Goal: Information Seeking & Learning: Learn about a topic

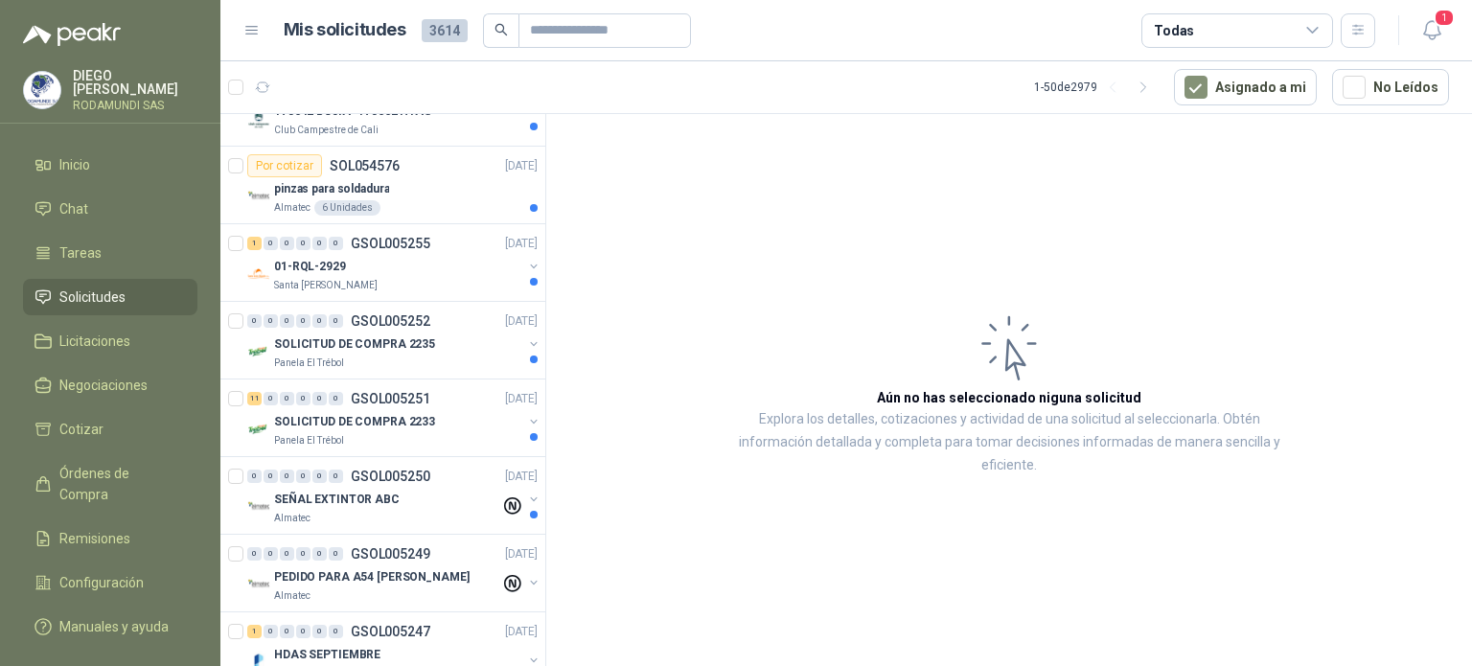
scroll to position [615, 0]
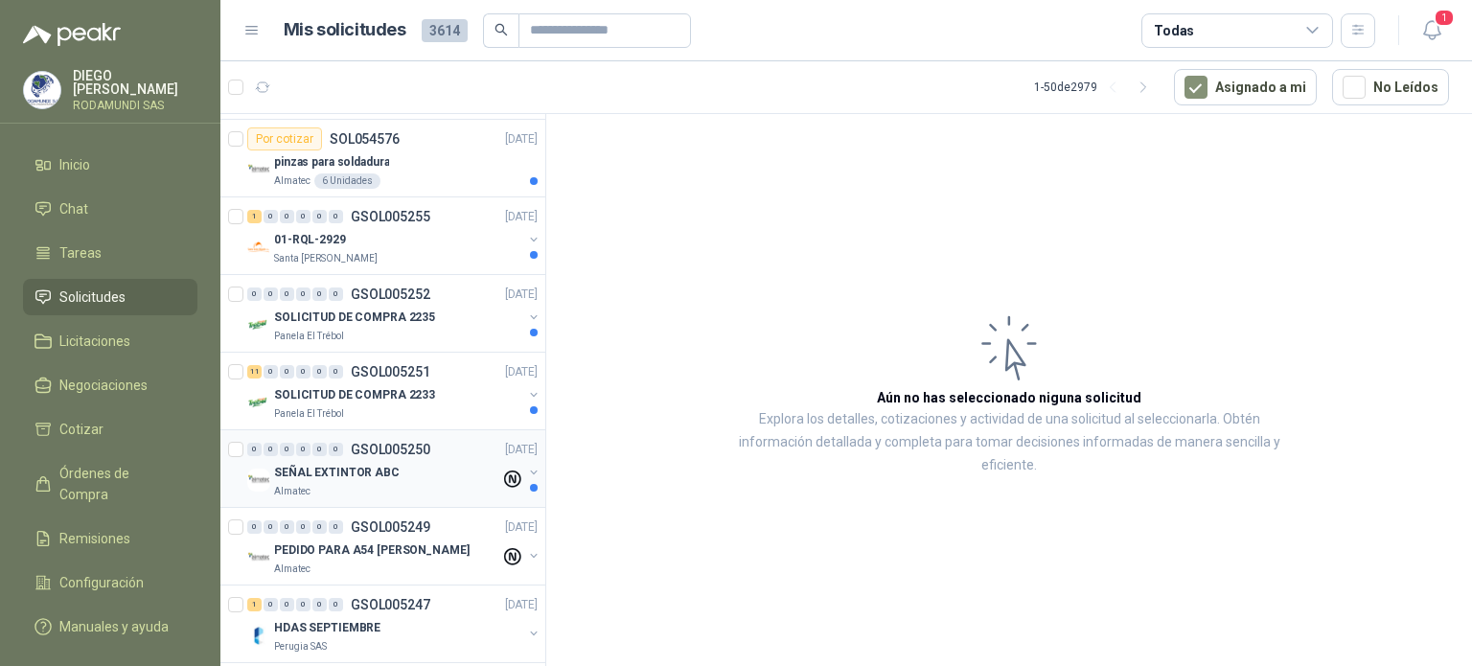
click at [375, 491] on div "Almatec" at bounding box center [387, 491] width 226 height 15
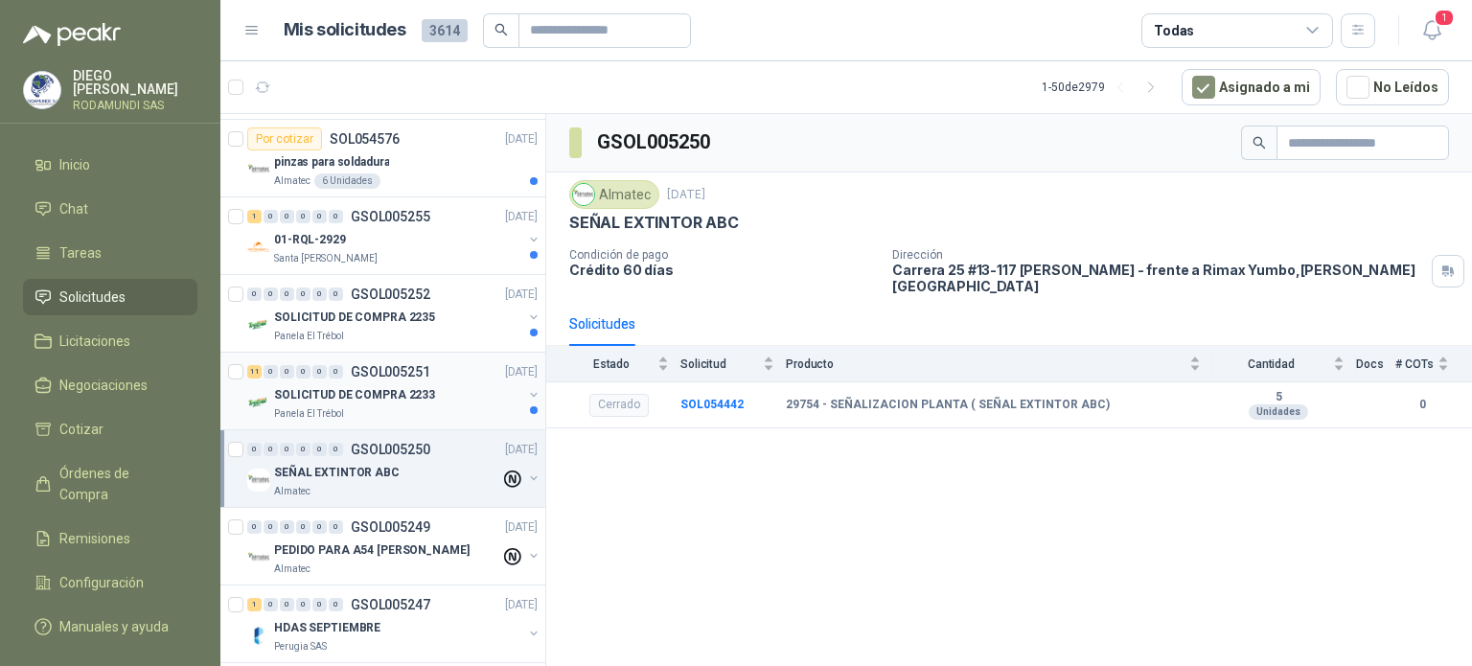
click at [425, 409] on div "Panela El Trébol" at bounding box center [398, 413] width 248 height 15
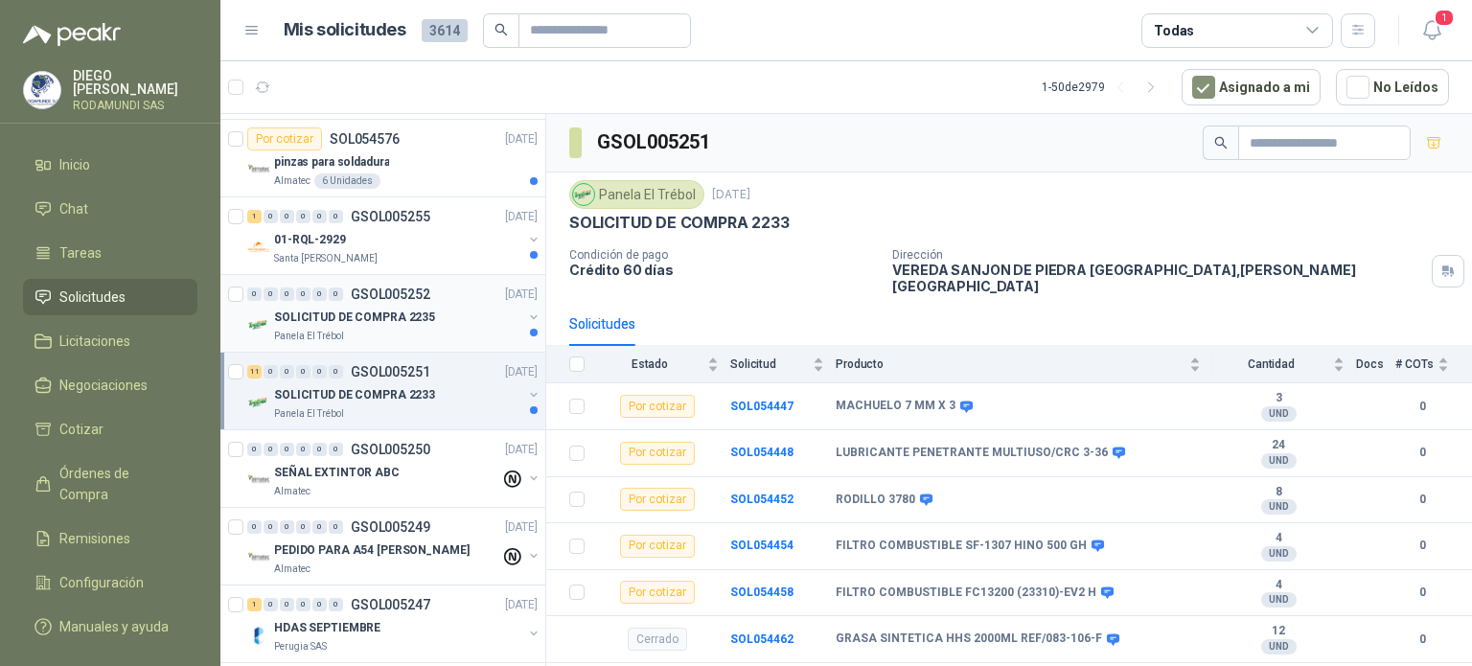
click at [421, 319] on p "SOLICITUD DE COMPRA 2235" at bounding box center [354, 317] width 161 height 18
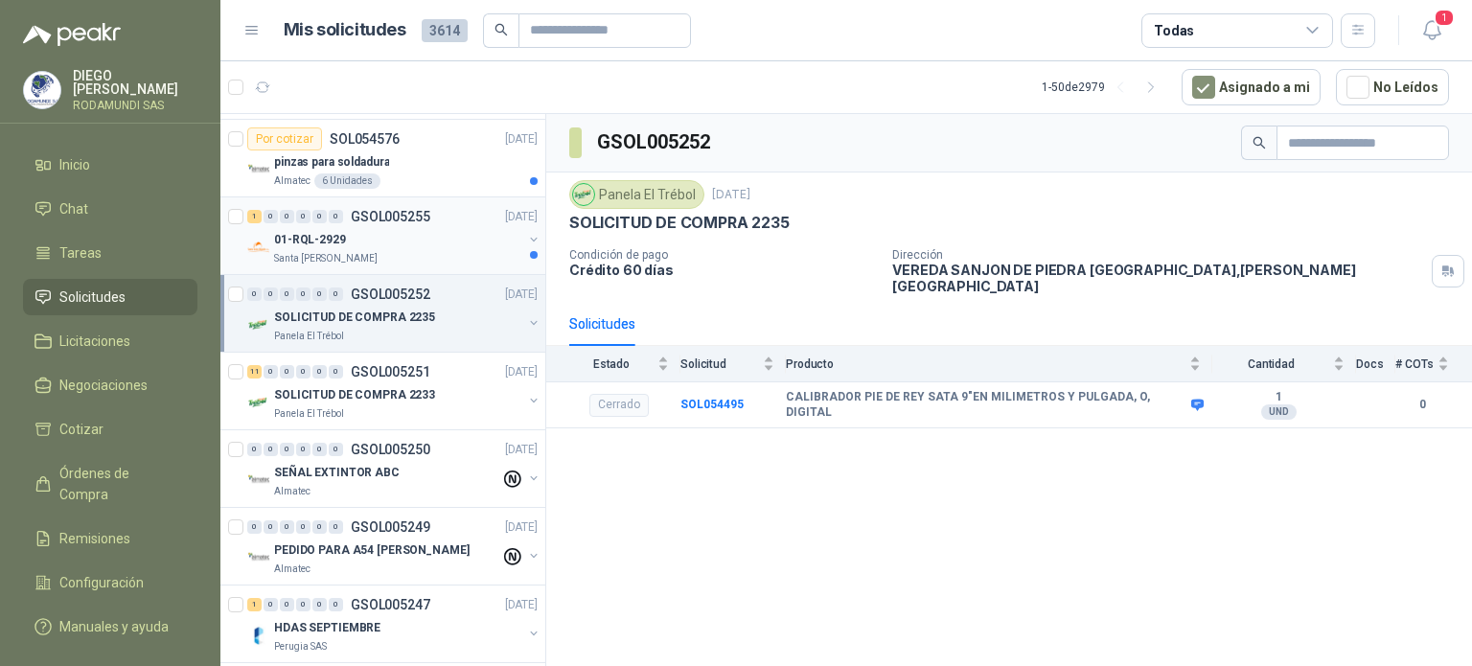
click at [404, 241] on div "01-RQL-2929" at bounding box center [398, 239] width 248 height 23
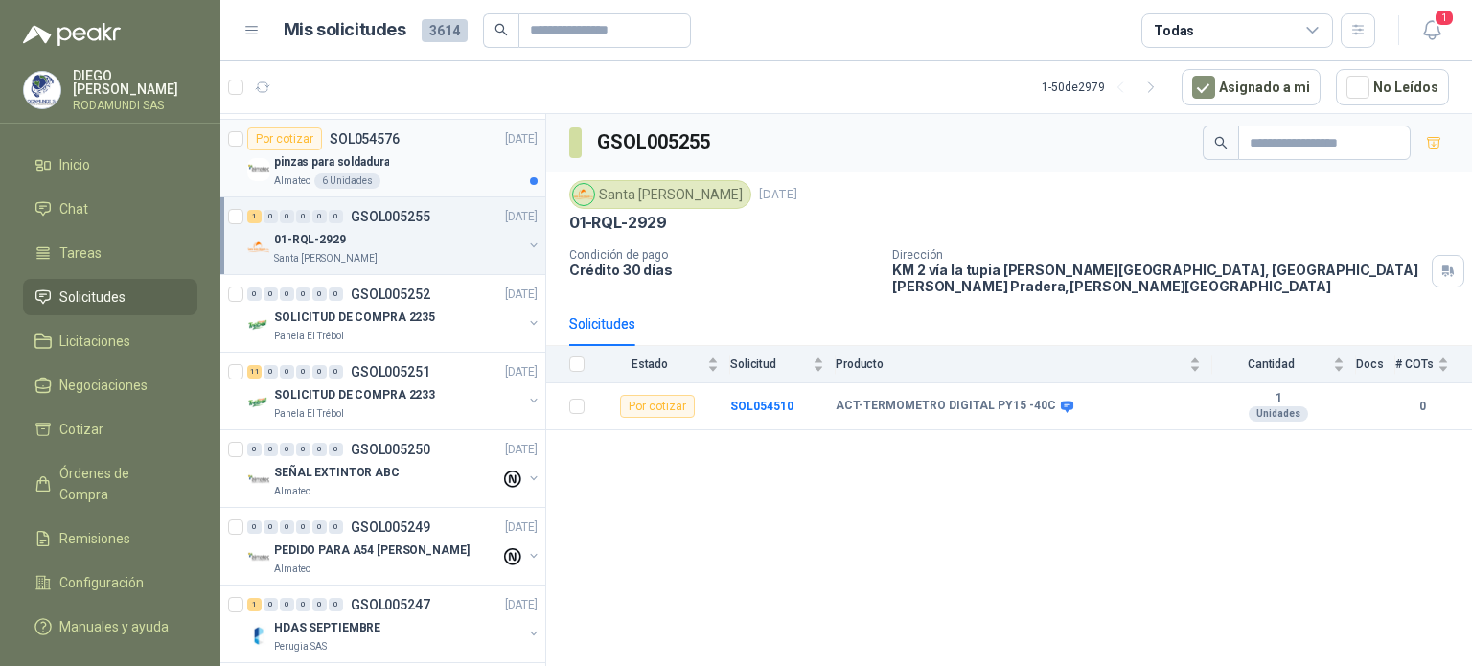
click at [427, 168] on div "pinzas para soldadura" at bounding box center [405, 161] width 263 height 23
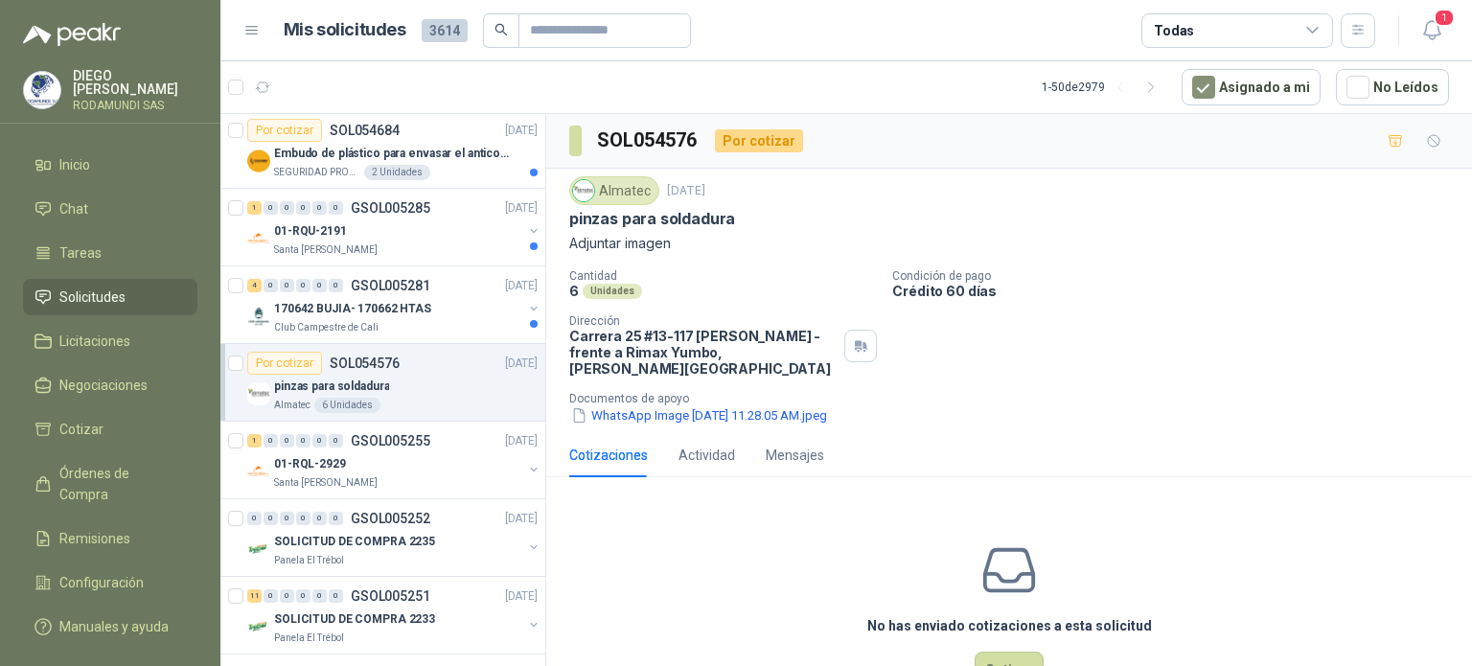
scroll to position [412, 0]
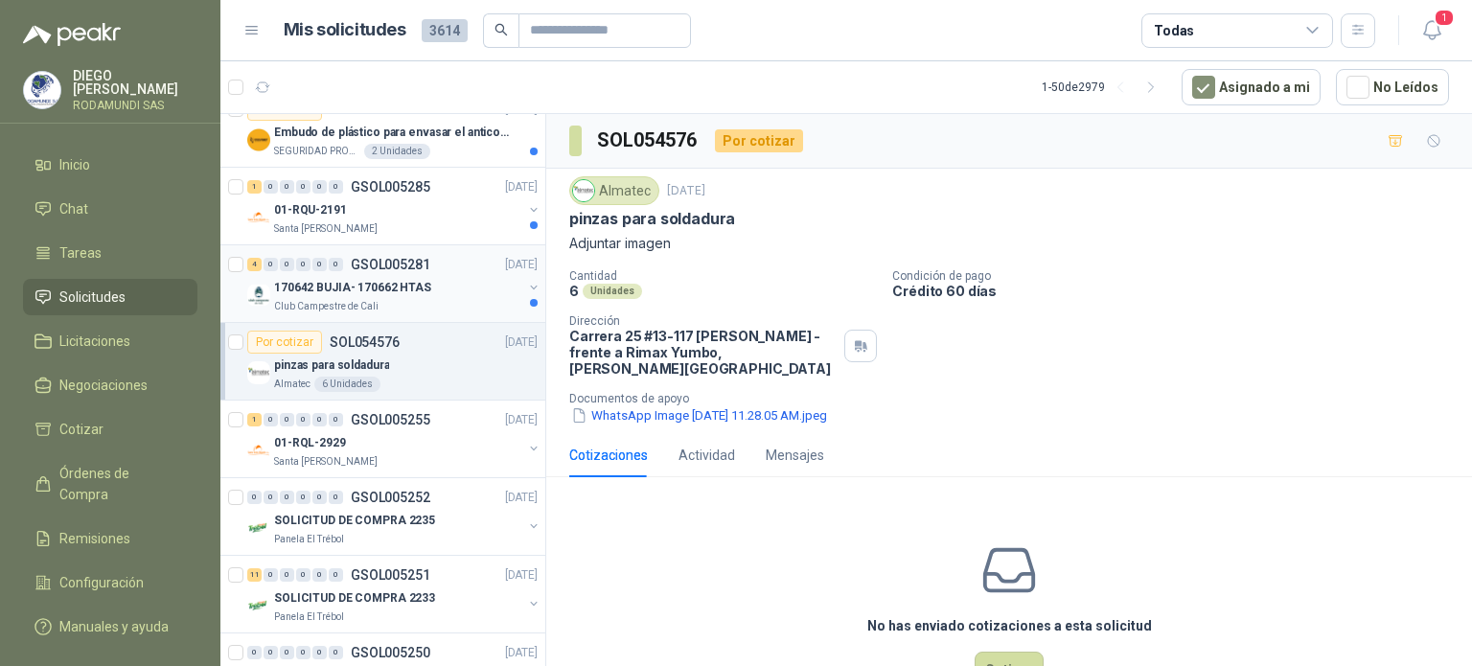
click at [422, 291] on p "170642 BUJIA- 170662 HTAS" at bounding box center [352, 288] width 157 height 18
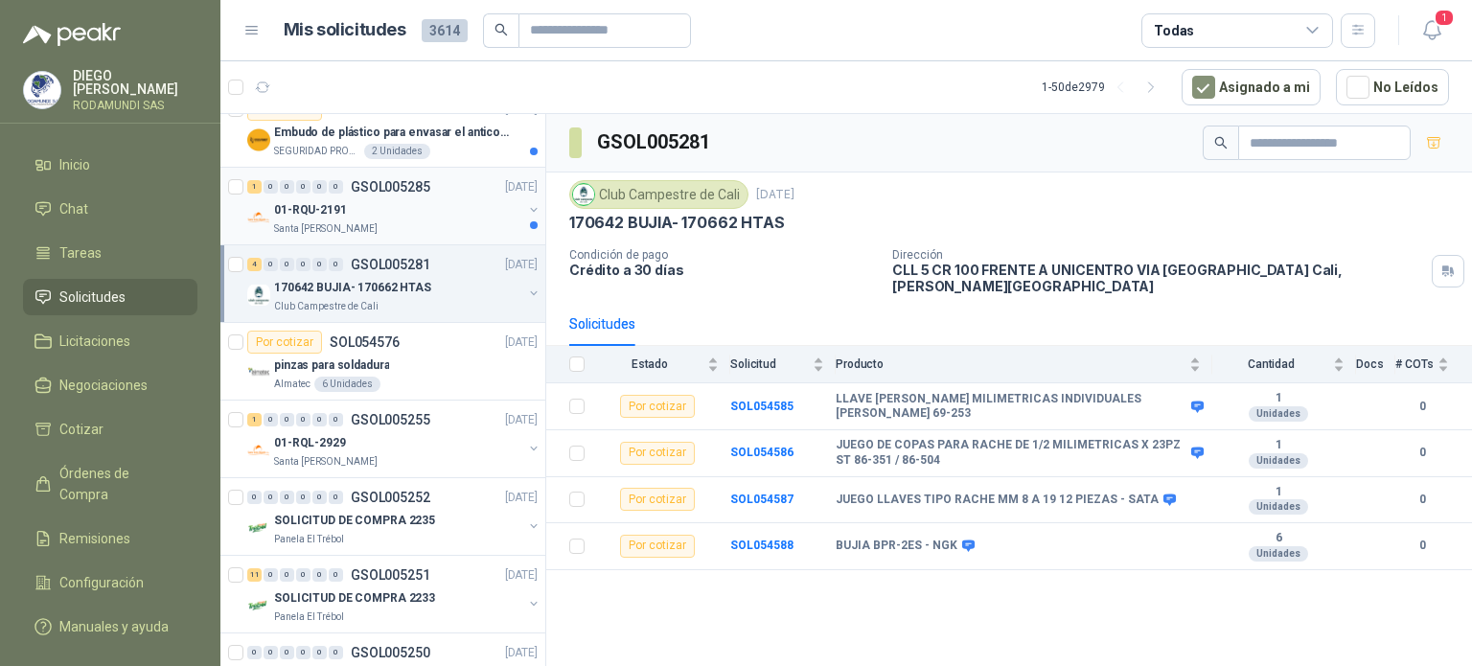
click at [429, 207] on div "01-RQU-2191" at bounding box center [398, 209] width 248 height 23
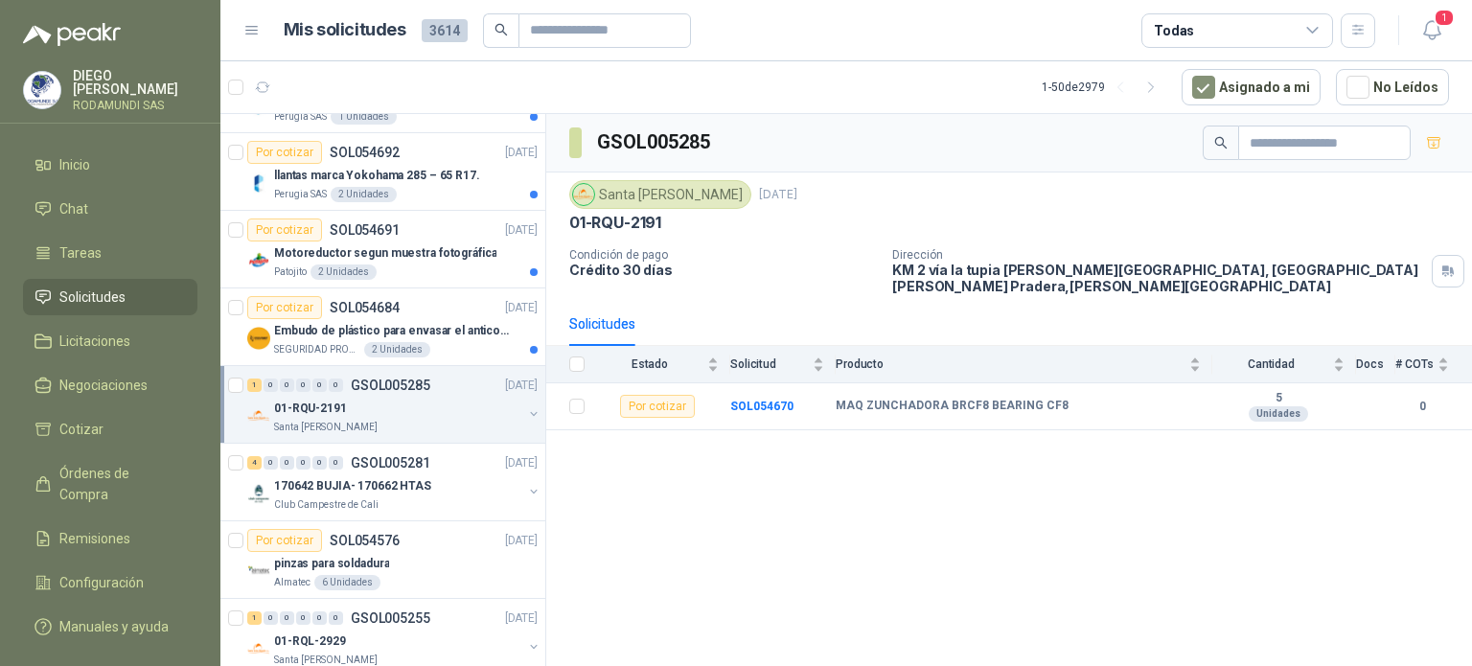
scroll to position [203, 0]
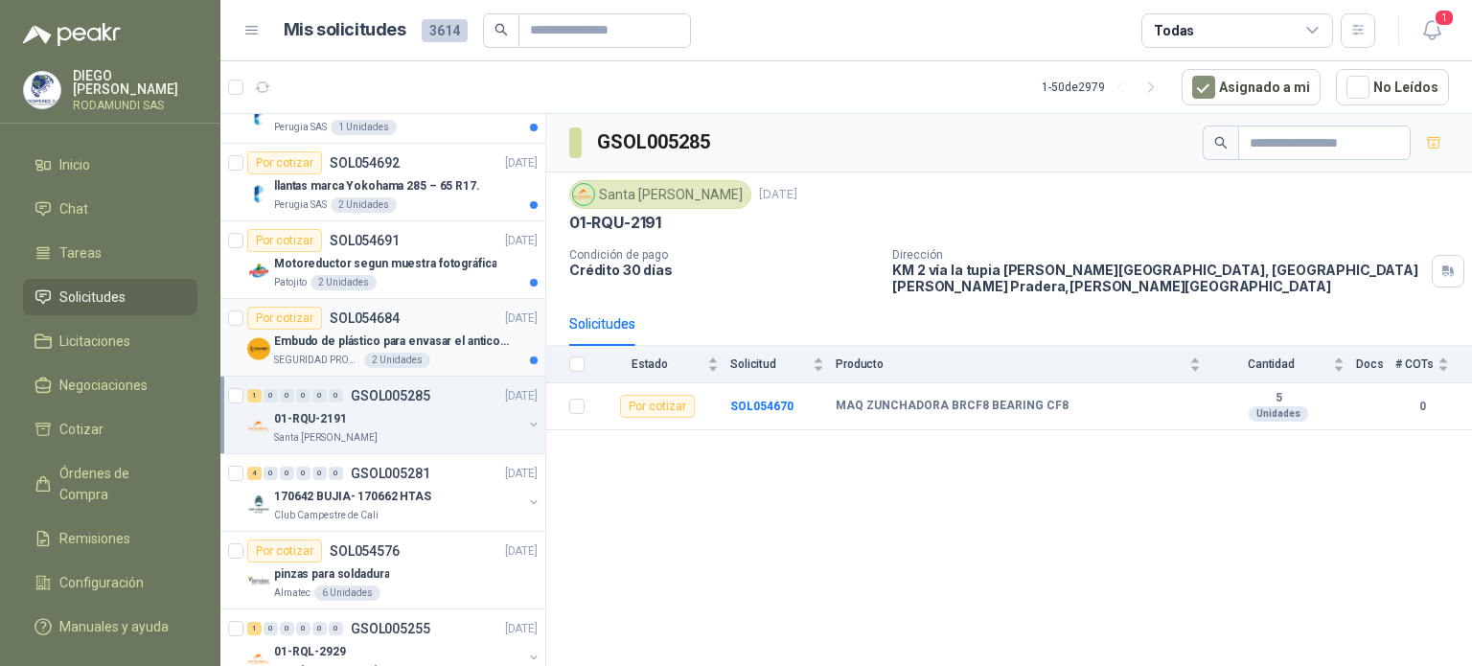
click at [445, 348] on div "Embudo de plástico para envasar el anticorrosivo / lubricante" at bounding box center [405, 341] width 263 height 23
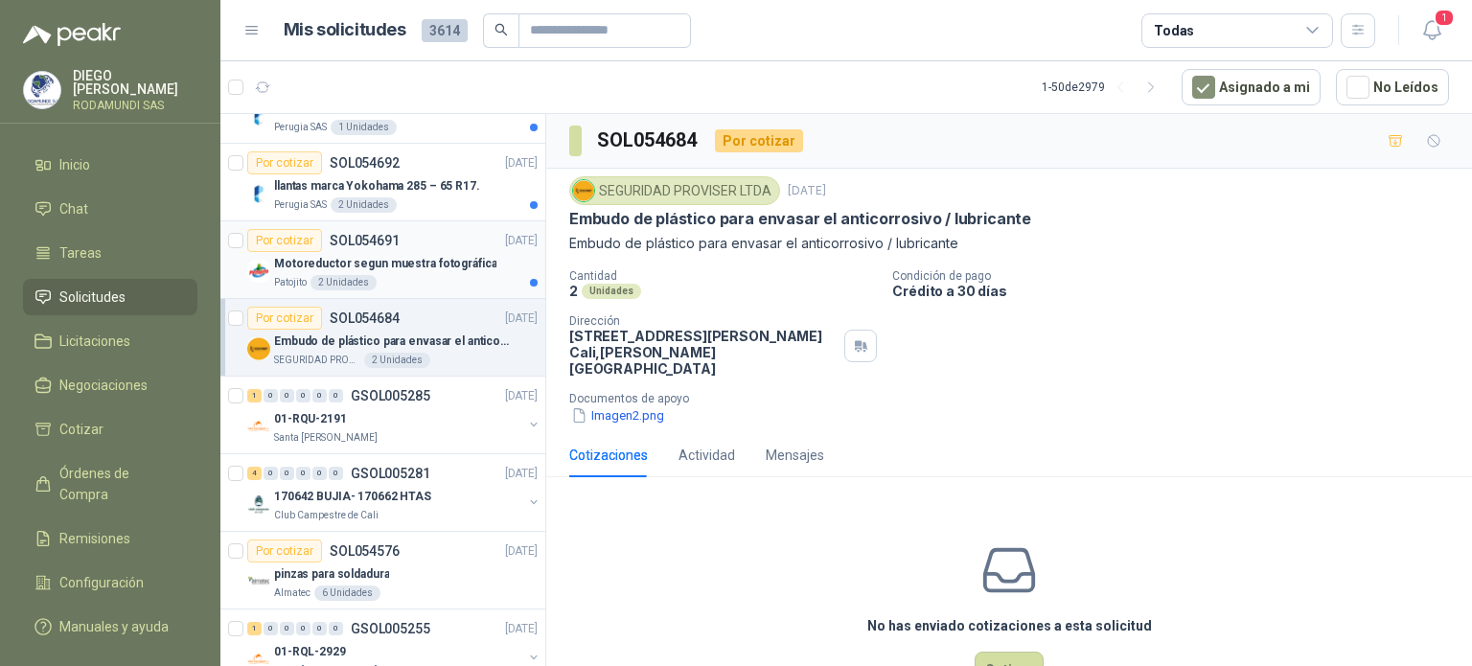
click at [454, 281] on div "Patojito 2 Unidades" at bounding box center [405, 282] width 263 height 15
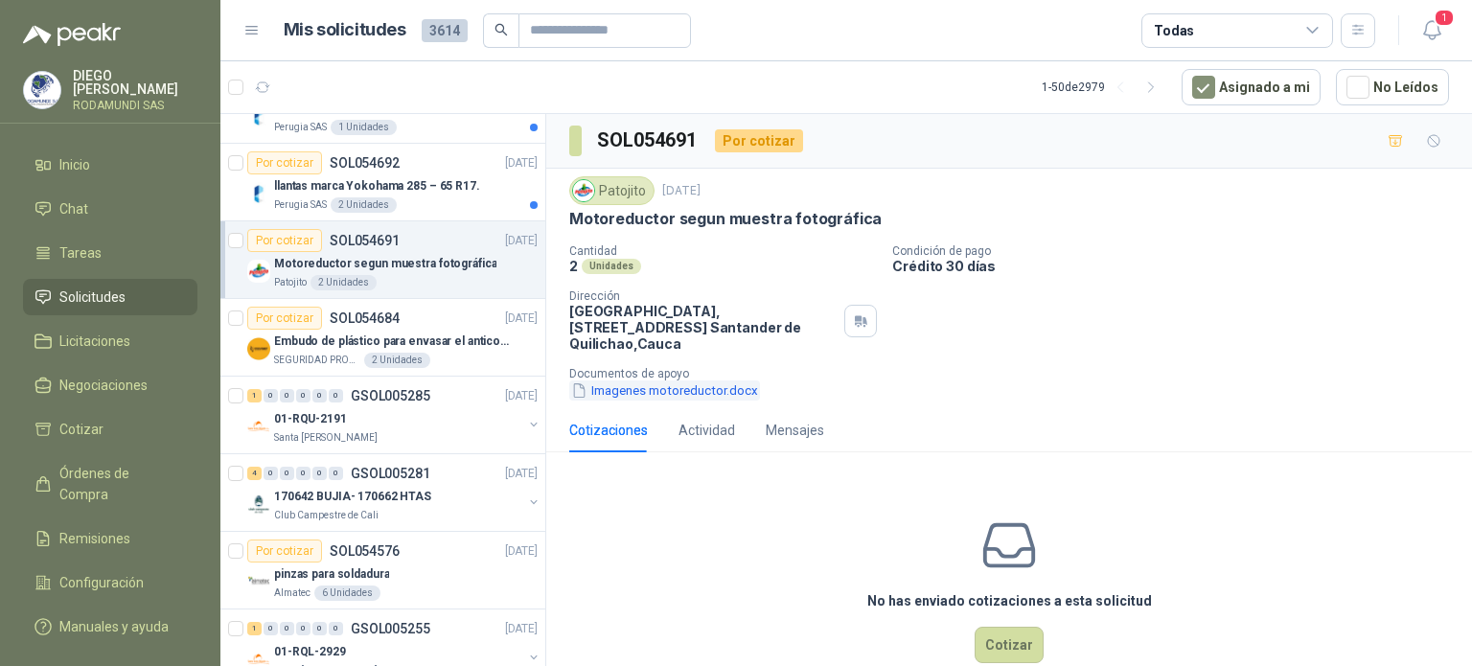
click at [655, 388] on button "Imagenes motoreductor.docx" at bounding box center [664, 390] width 191 height 20
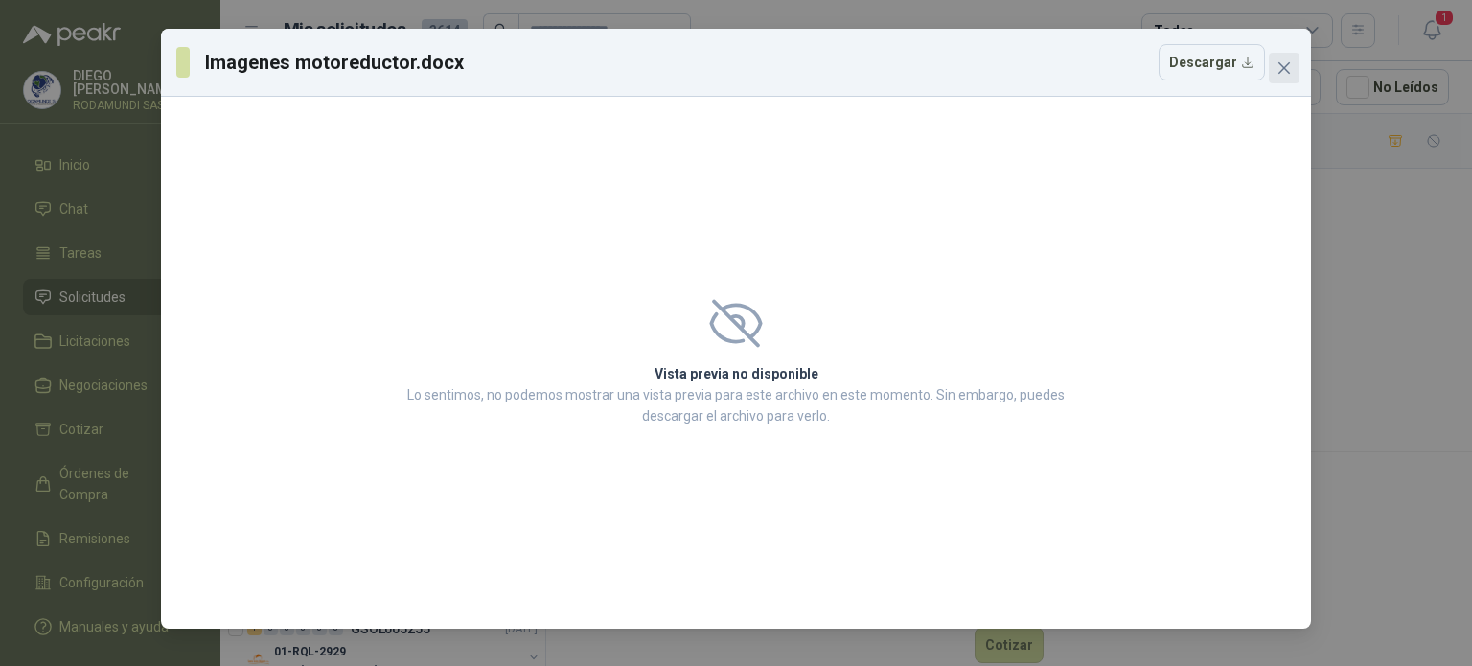
click at [1279, 63] on icon "close" at bounding box center [1283, 67] width 11 height 11
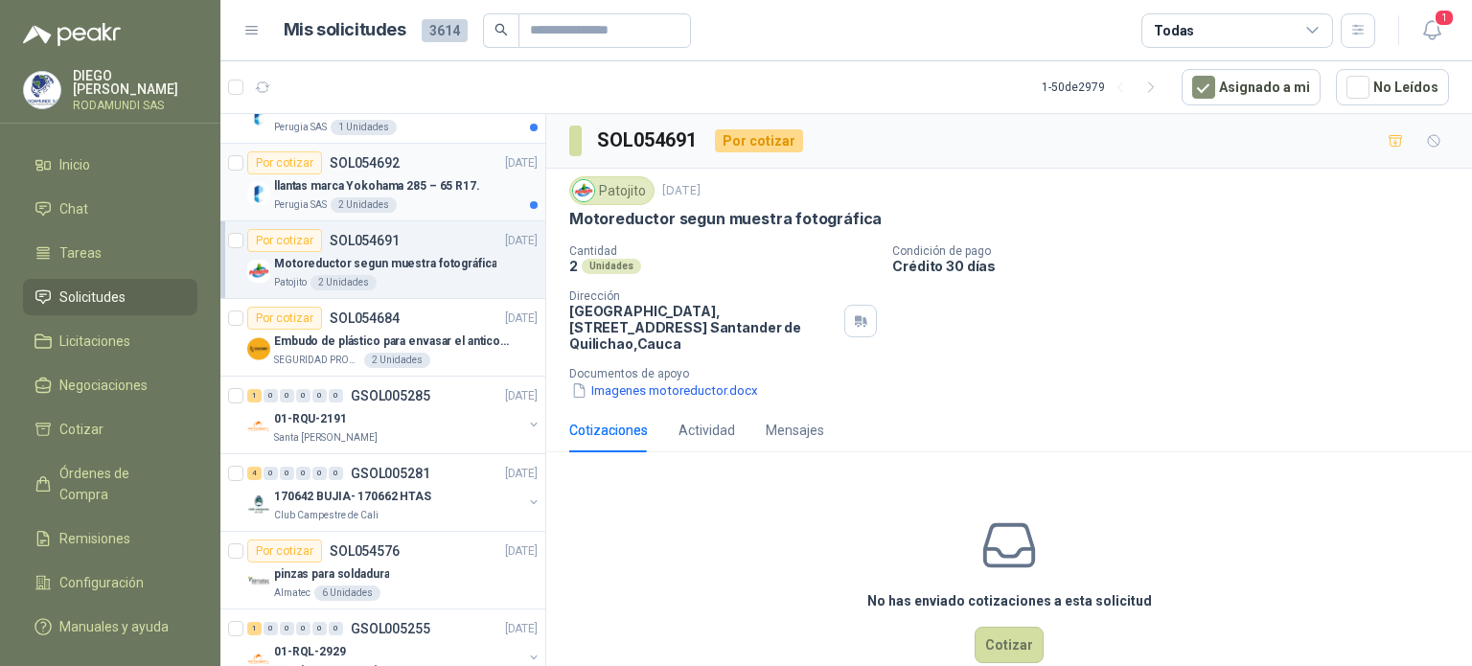
click at [396, 211] on article "Por cotizar SOL054692 [DATE] llantas marca Yokohama 285 – 65 R17. Perugia SAS 2…" at bounding box center [382, 183] width 325 height 78
